Goal: Complete application form

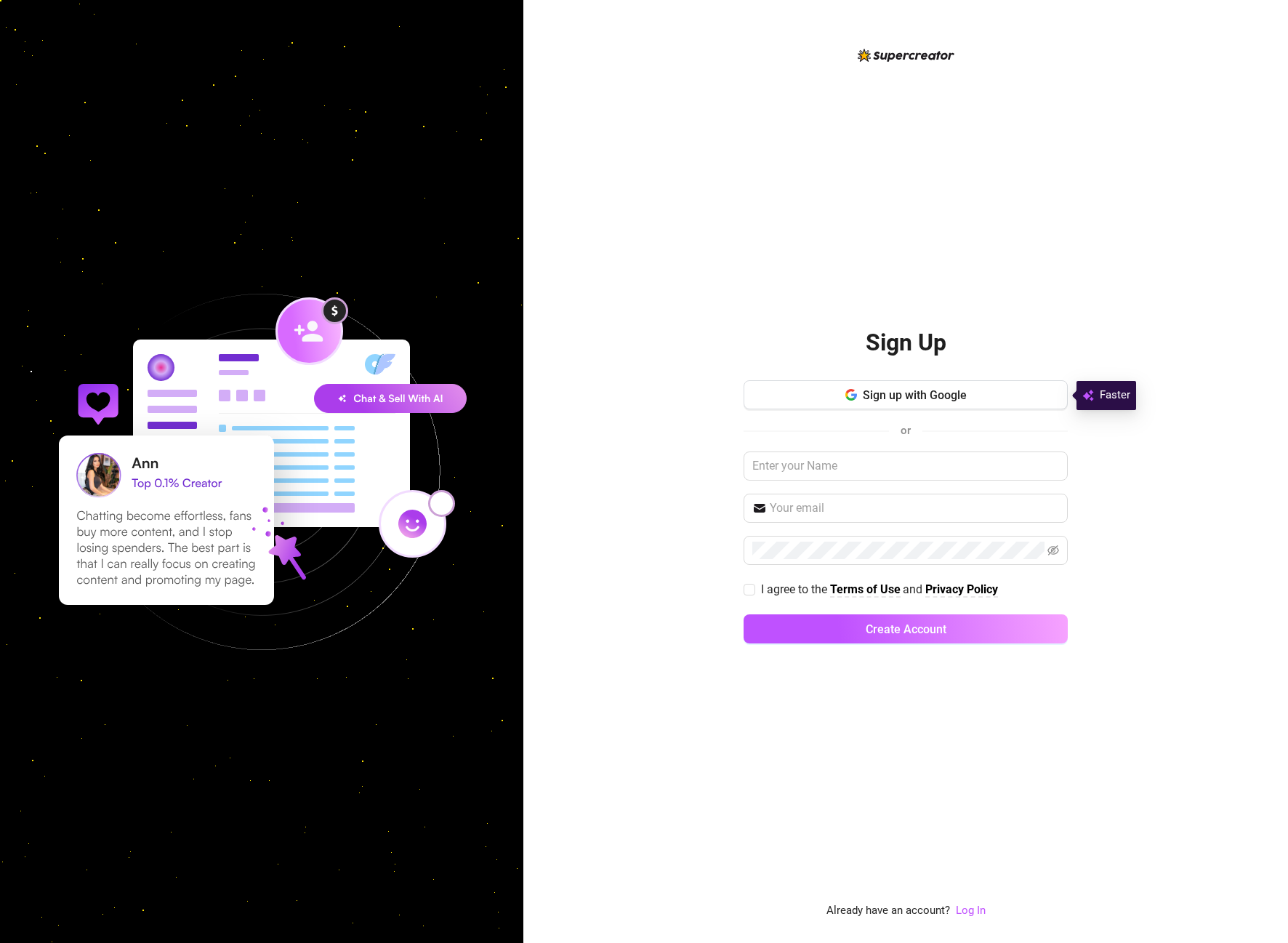
click at [185, 437] on img at bounding box center [261, 472] width 503 height 503
click at [757, 588] on span "I agree to the Terms of Use and Privacy Policy" at bounding box center [879, 589] width 248 height 18
click at [754, 588] on input "I agree to the Terms of Use and Privacy Policy" at bounding box center [749, 588] width 10 height 10
click at [756, 589] on span "I agree to the Terms of Use and Privacy Policy" at bounding box center [879, 589] width 248 height 18
click at [754, 589] on input "I agree to the Terms of Use and Privacy Policy" at bounding box center [749, 588] width 10 height 10
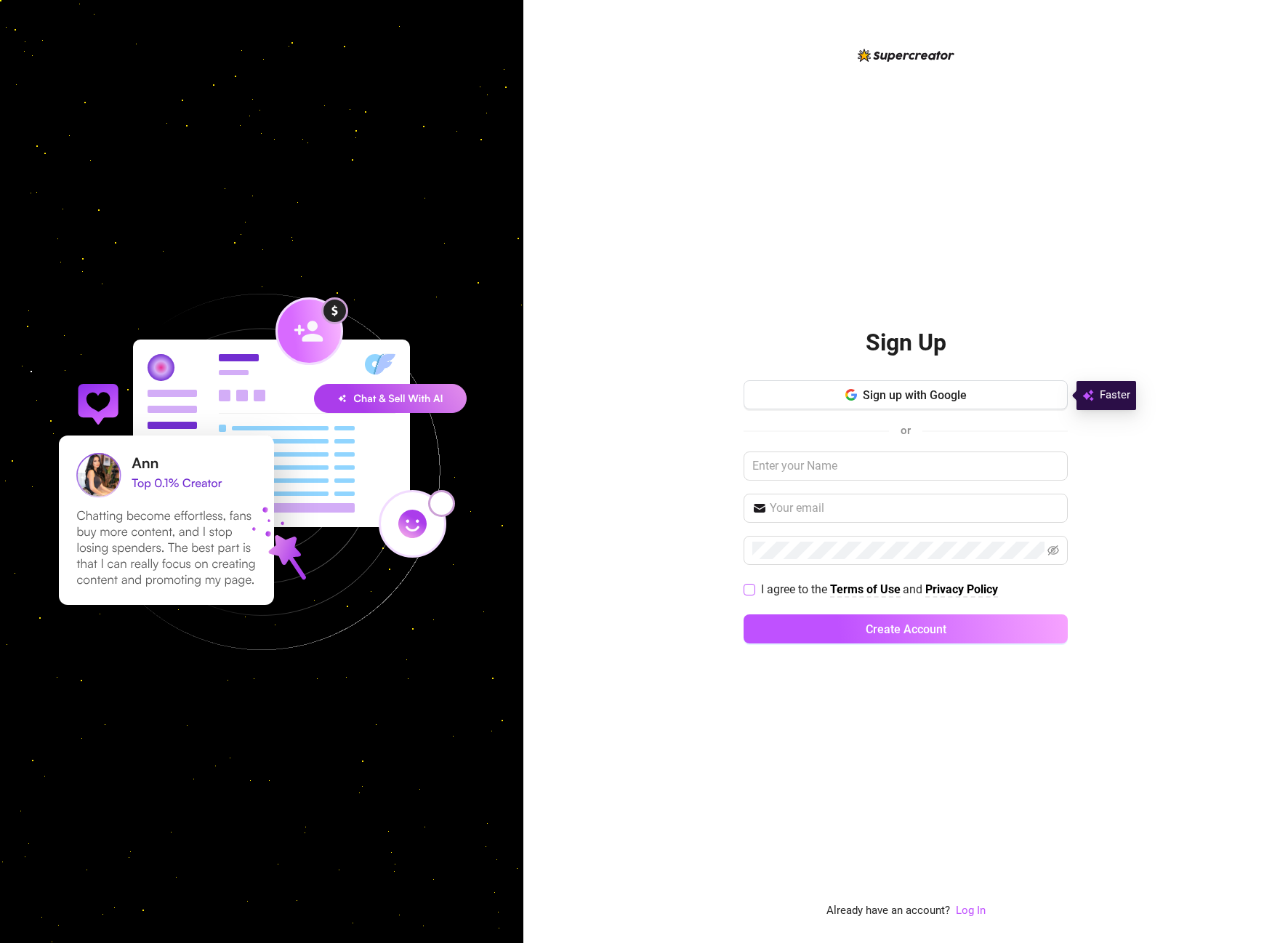
click at [754, 582] on label "I agree to the Terms of Use and Privacy Policy" at bounding box center [874, 589] width 260 height 18
click at [754, 584] on input "I agree to the Terms of Use and Privacy Policy" at bounding box center [749, 588] width 10 height 10
click at [760, 594] on span "I agree to the Terms of Use and Privacy Policy" at bounding box center [879, 589] width 248 height 18
click at [754, 594] on input "I agree to the Terms of Use and Privacy Policy" at bounding box center [749, 588] width 10 height 10
click at [760, 594] on span "I agree to the Terms of Use and Privacy Policy" at bounding box center [879, 589] width 248 height 18
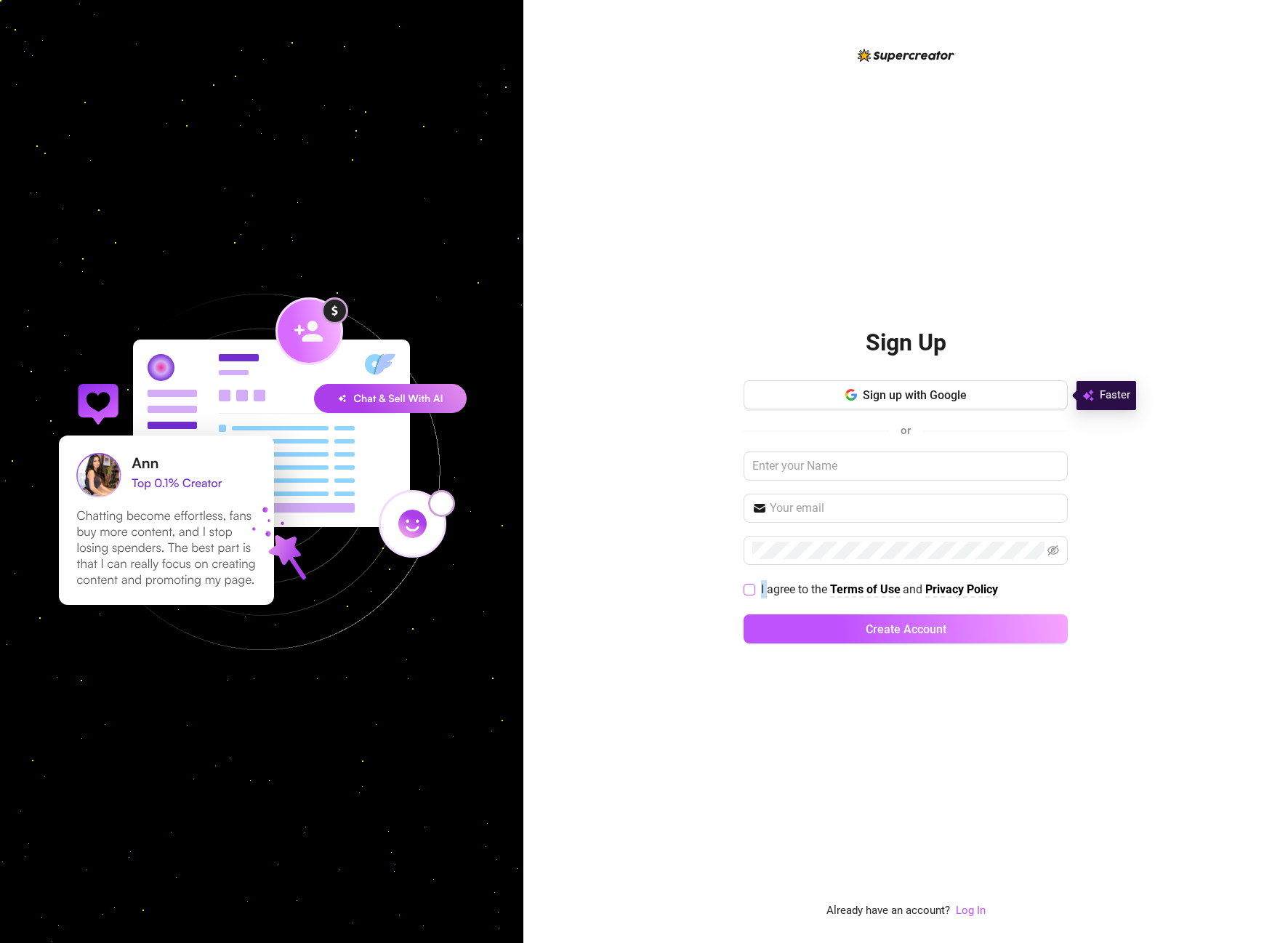
click at [754, 594] on input "I agree to the Terms of Use and Privacy Policy" at bounding box center [749, 588] width 10 height 10
checkbox input "true"
